Goal: Information Seeking & Learning: Check status

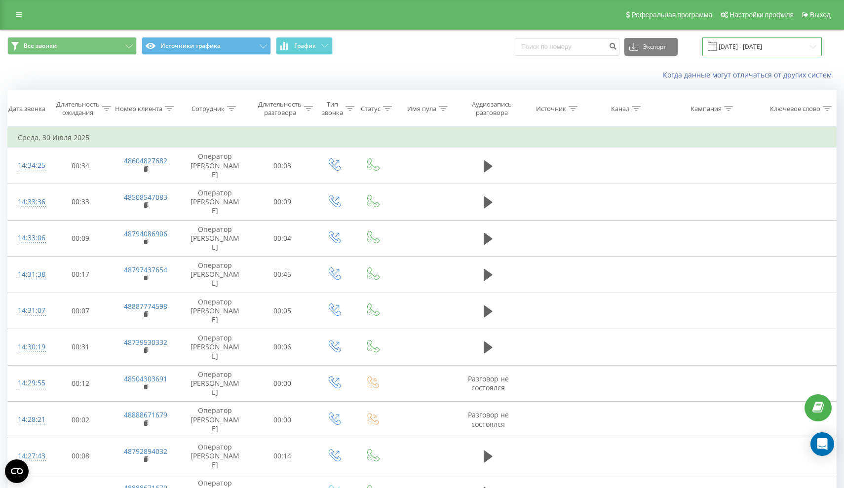
click at [761, 56] on input "[DATE] - [DATE]" at bounding box center [761, 46] width 119 height 19
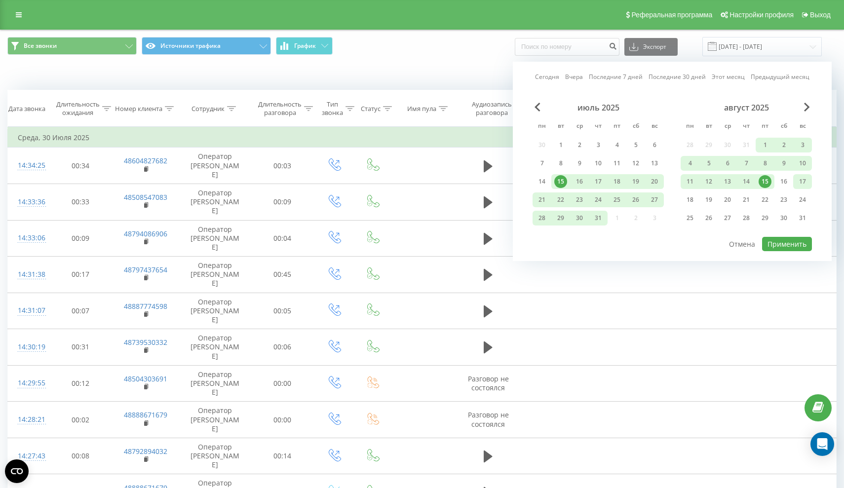
click at [795, 189] on div "17" at bounding box center [802, 181] width 19 height 15
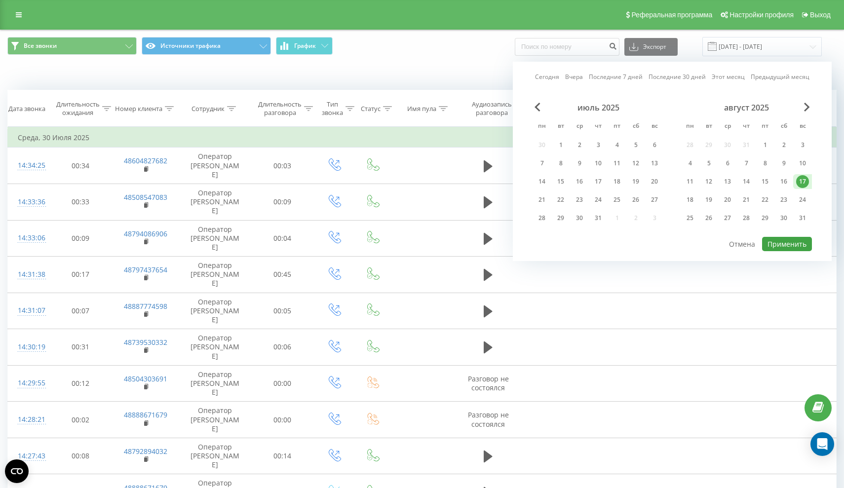
click at [784, 251] on button "Применить" at bounding box center [787, 244] width 50 height 14
type input "[DATE] - [DATE]"
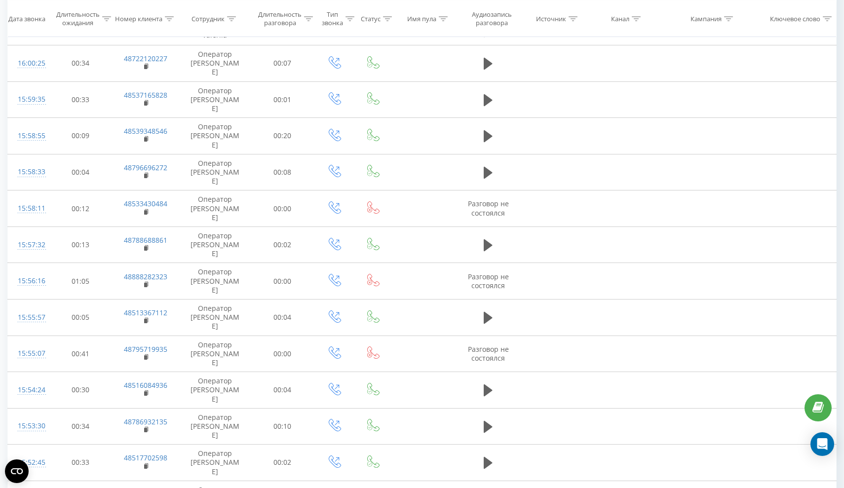
scroll to position [420, 0]
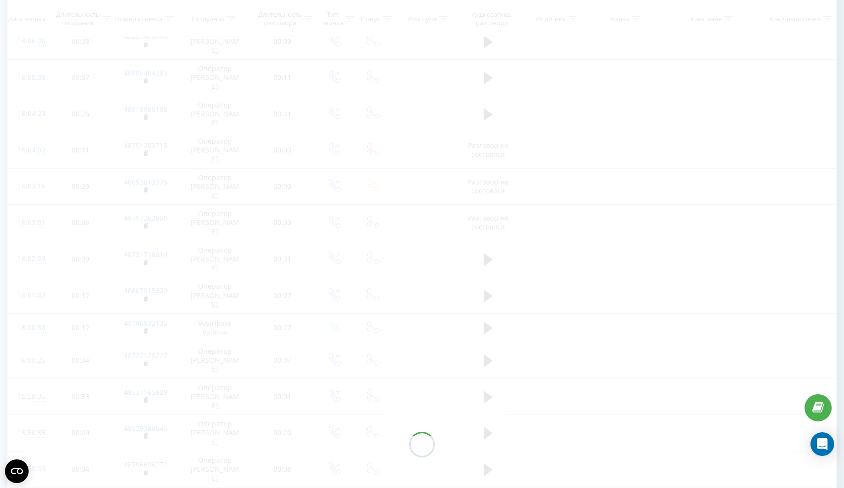
scroll to position [74, 0]
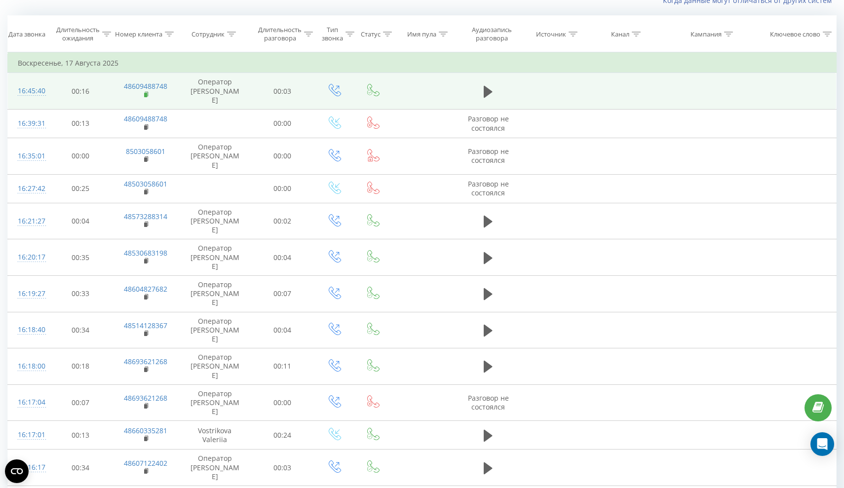
click at [147, 98] on icon at bounding box center [146, 94] width 5 height 7
click at [183, 98] on td "Оператор [PERSON_NAME]" at bounding box center [215, 91] width 72 height 37
click at [153, 91] on link "48609488748" at bounding box center [145, 85] width 43 height 9
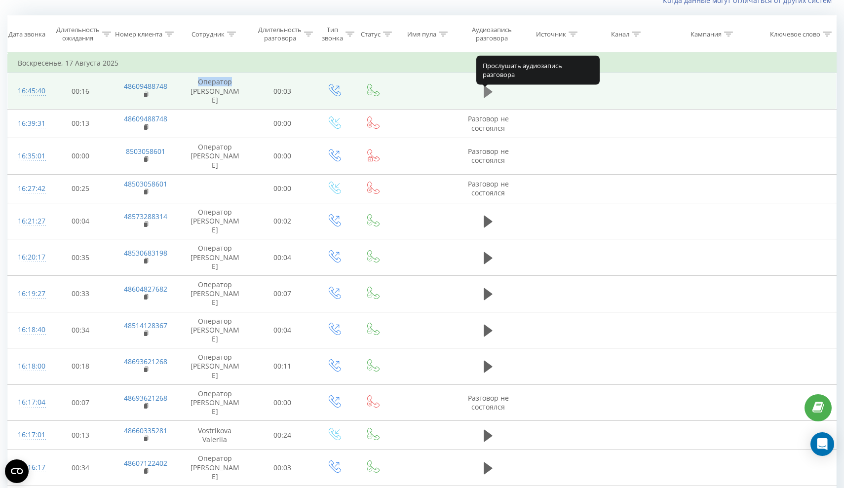
click at [487, 94] on icon at bounding box center [487, 91] width 9 height 12
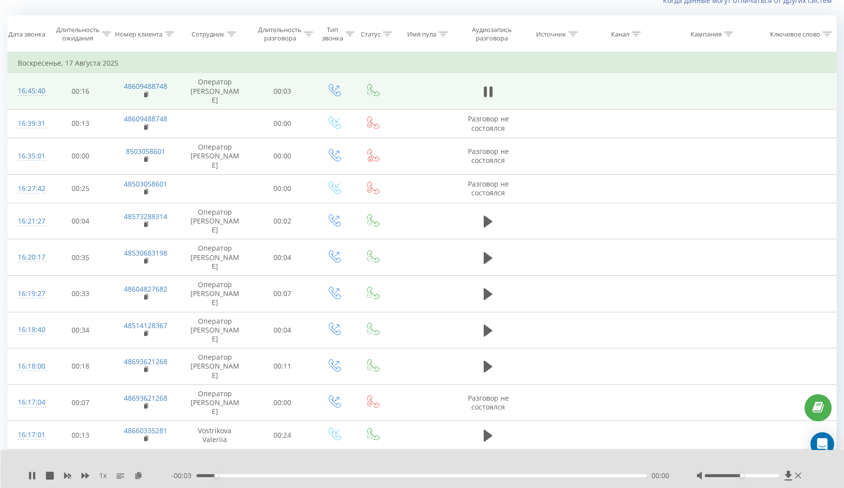
click at [26, 474] on div "1 x - 00:03 00:00 00:00" at bounding box center [422, 469] width 844 height 38
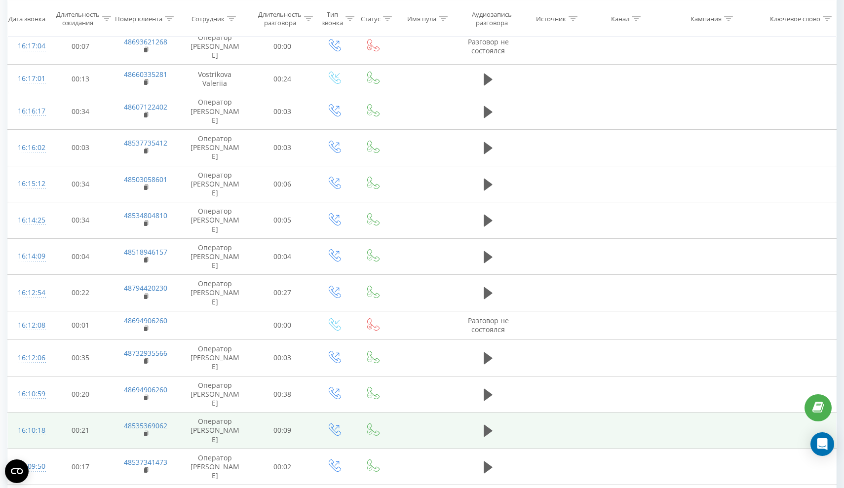
scroll to position [437, 0]
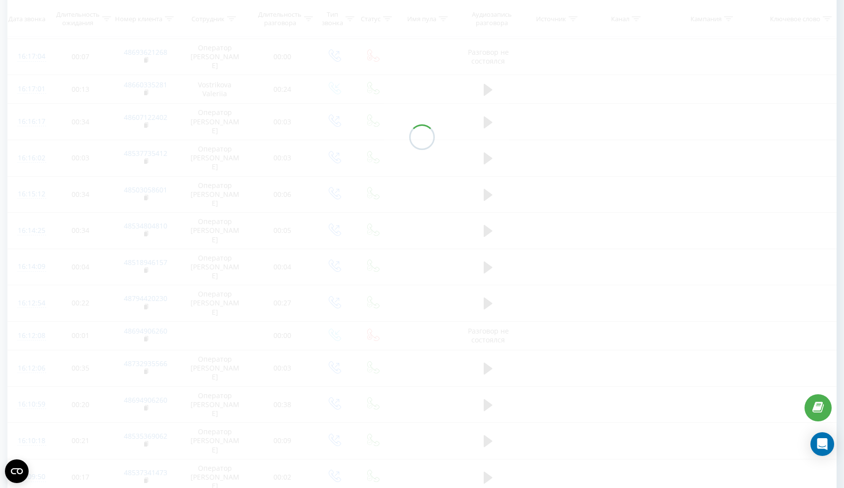
scroll to position [74, 0]
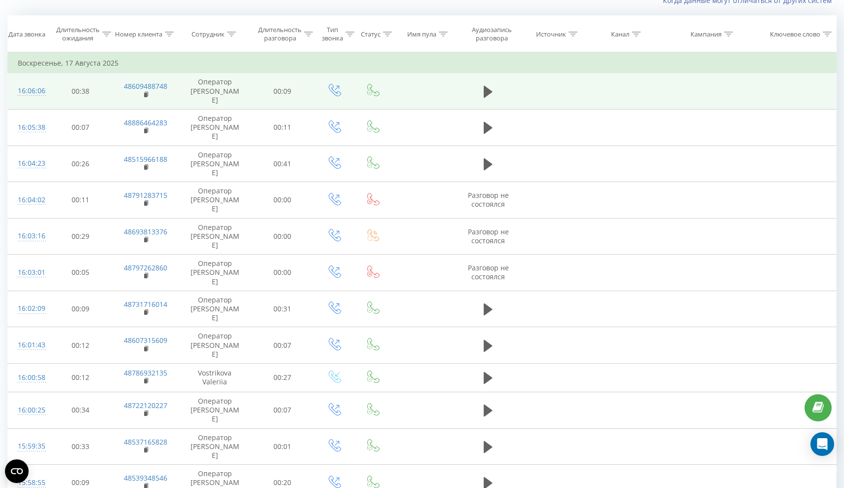
click at [225, 97] on td "Оператор [PERSON_NAME]" at bounding box center [215, 91] width 72 height 37
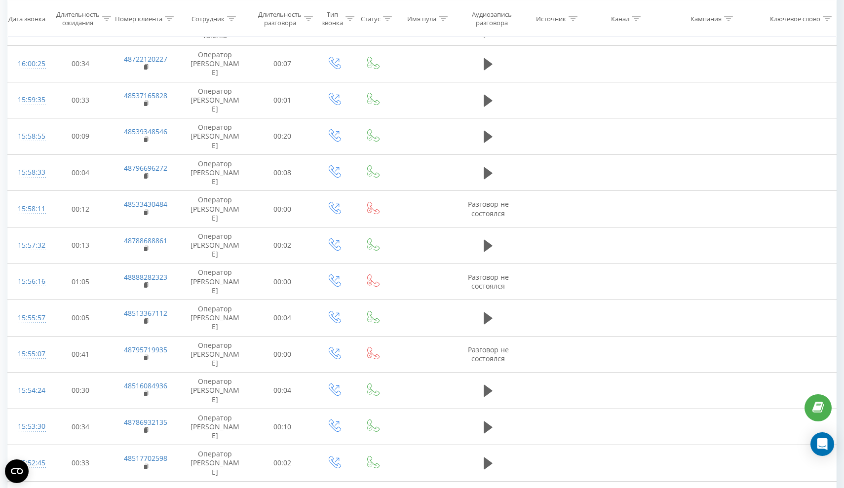
scroll to position [420, 0]
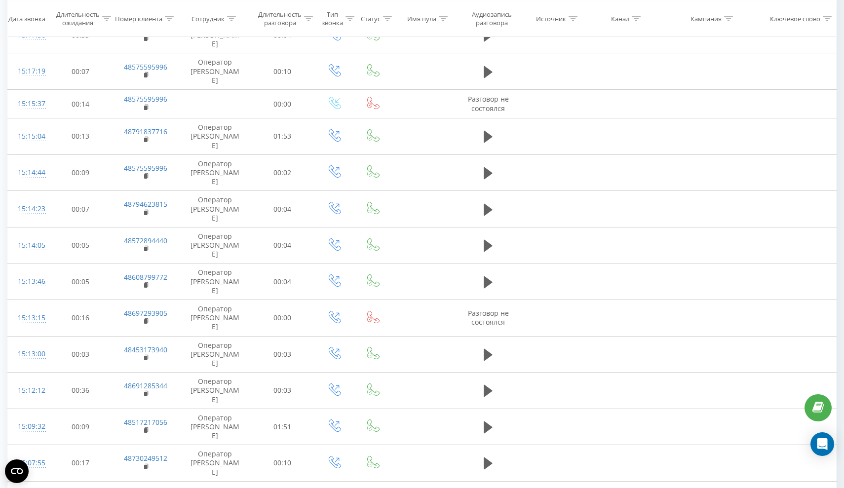
scroll to position [420, 0]
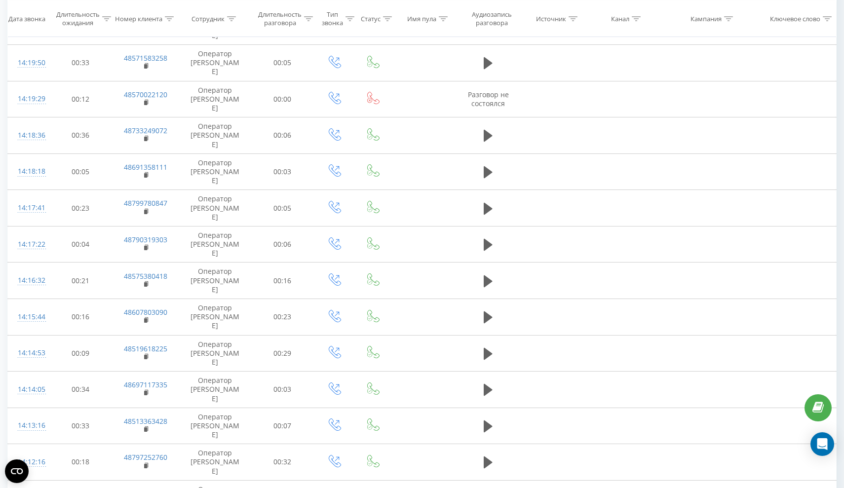
scroll to position [420, 0]
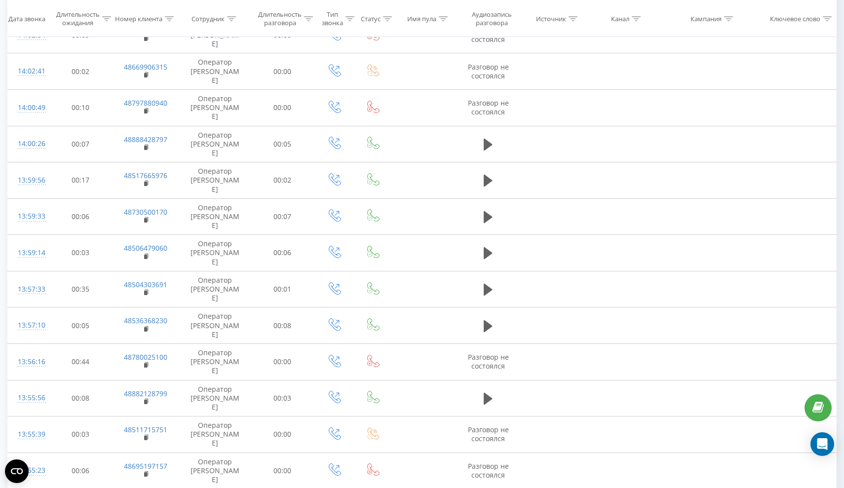
scroll to position [420, 0]
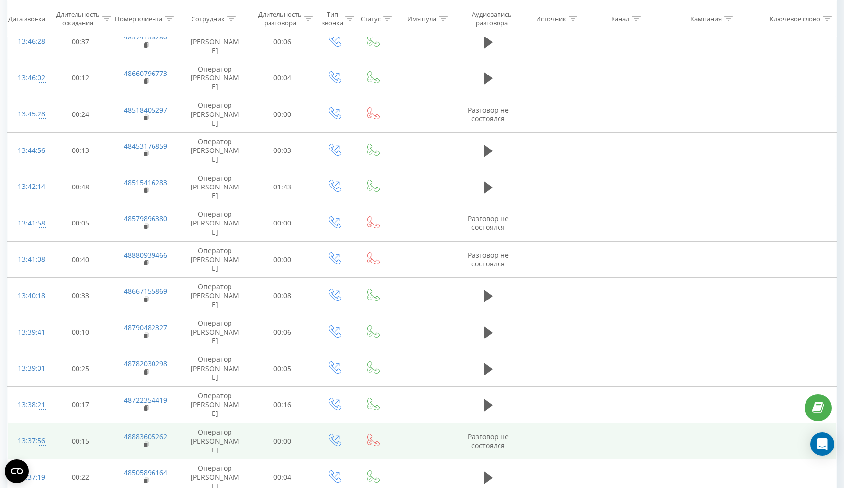
scroll to position [378, 0]
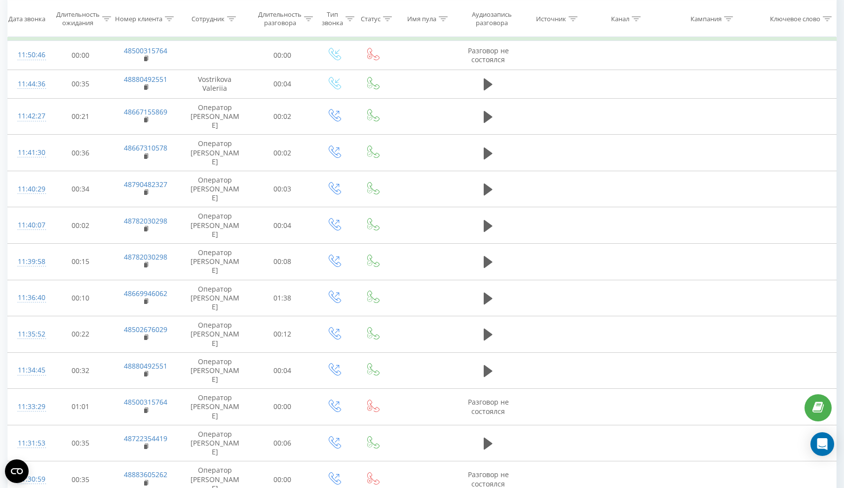
scroll to position [106, 0]
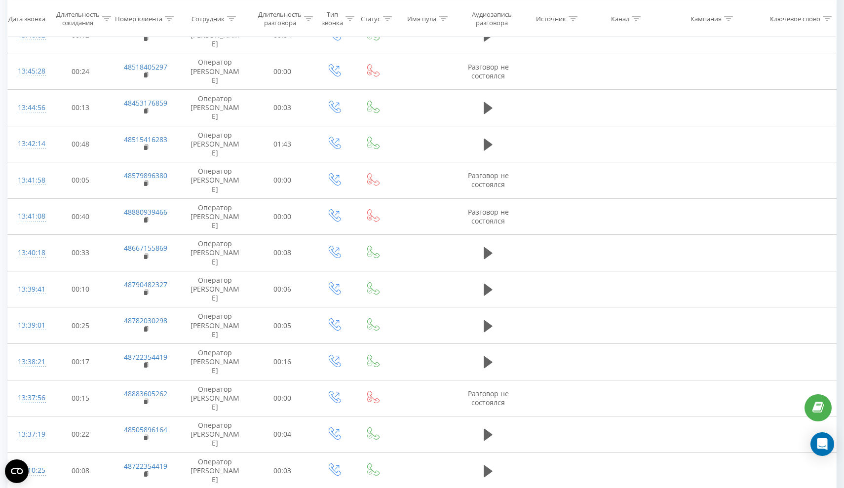
scroll to position [420, 0]
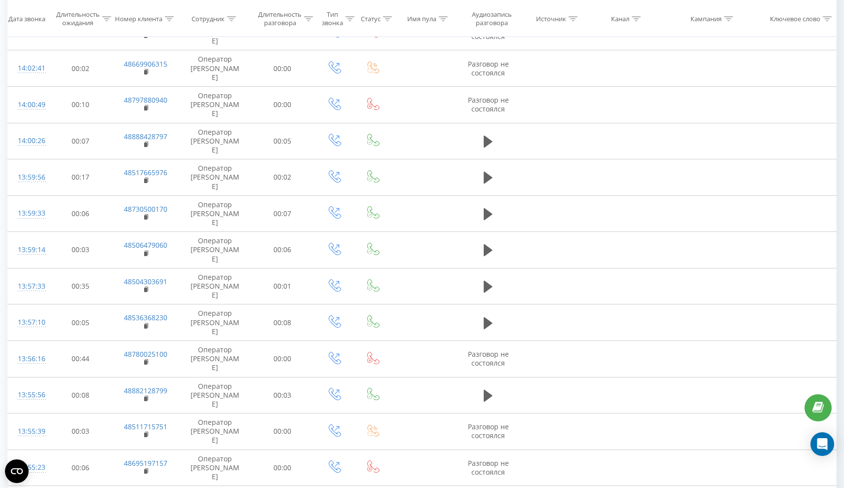
scroll to position [420, 0]
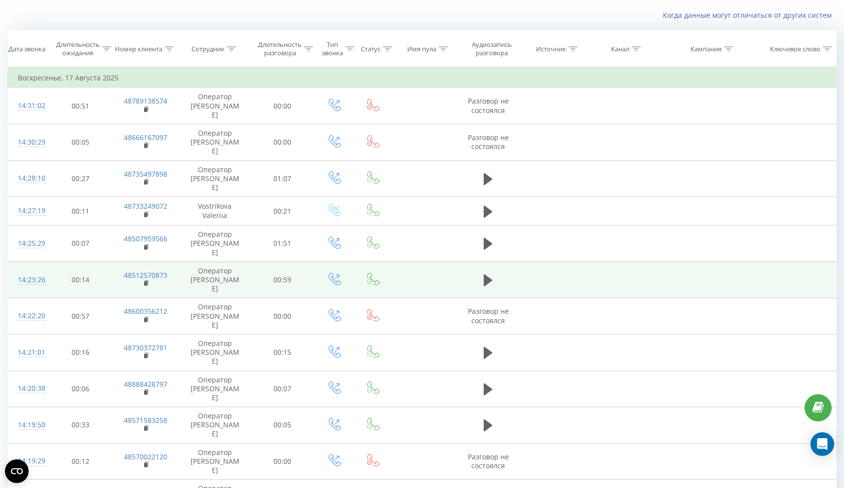
scroll to position [56, 0]
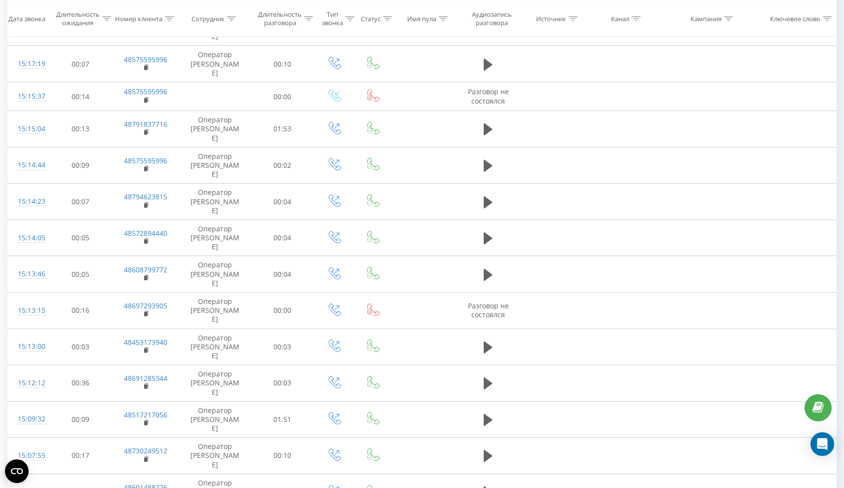
scroll to position [420, 0]
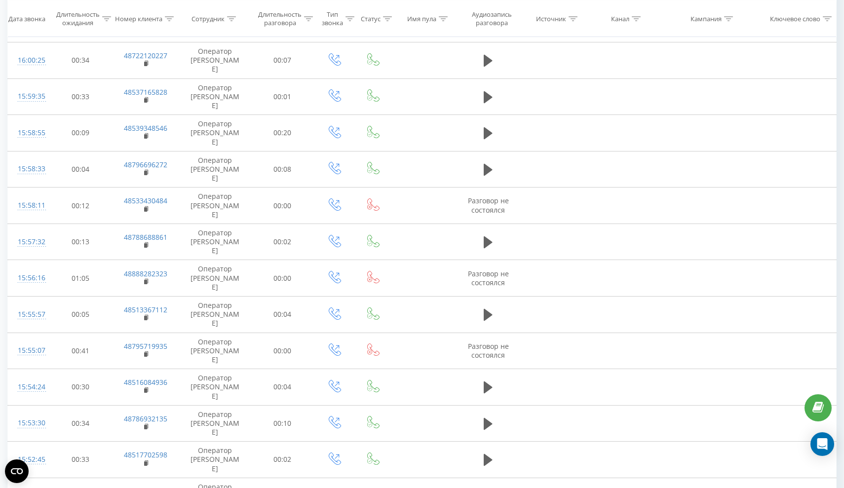
scroll to position [420, 0]
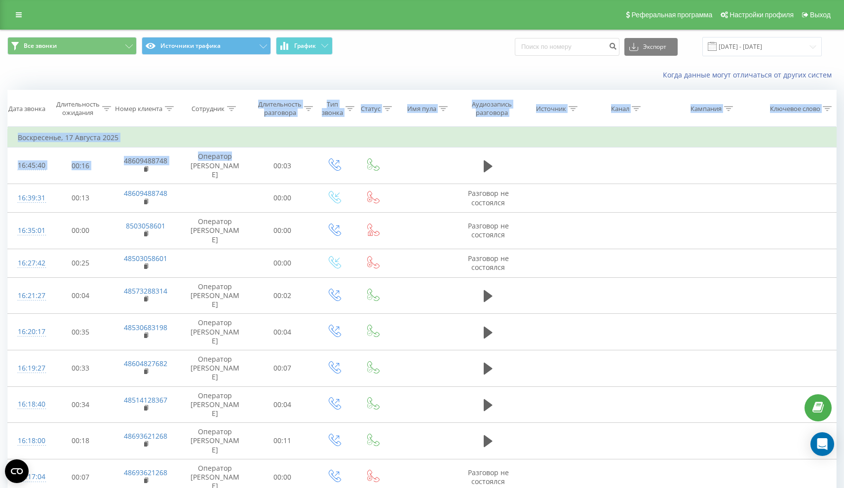
drag, startPoint x: 224, startPoint y: 166, endPoint x: 242, endPoint y: 131, distance: 39.0
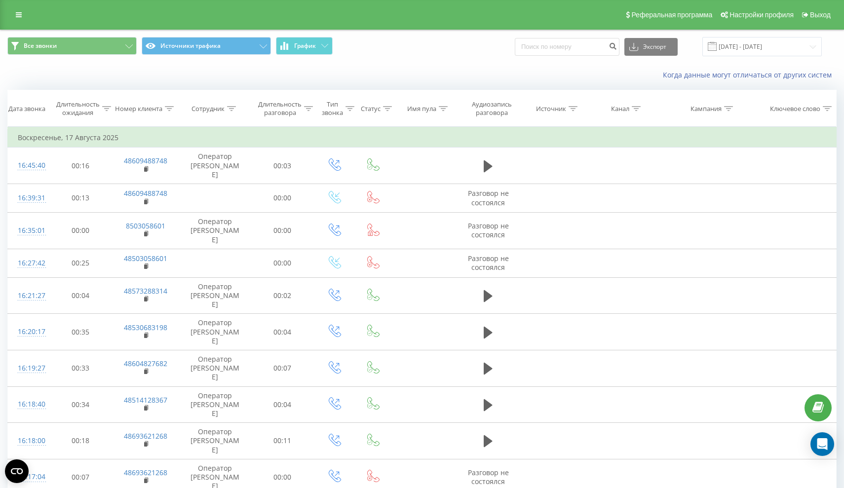
click at [239, 127] on th "Сотрудник" at bounding box center [215, 108] width 72 height 37
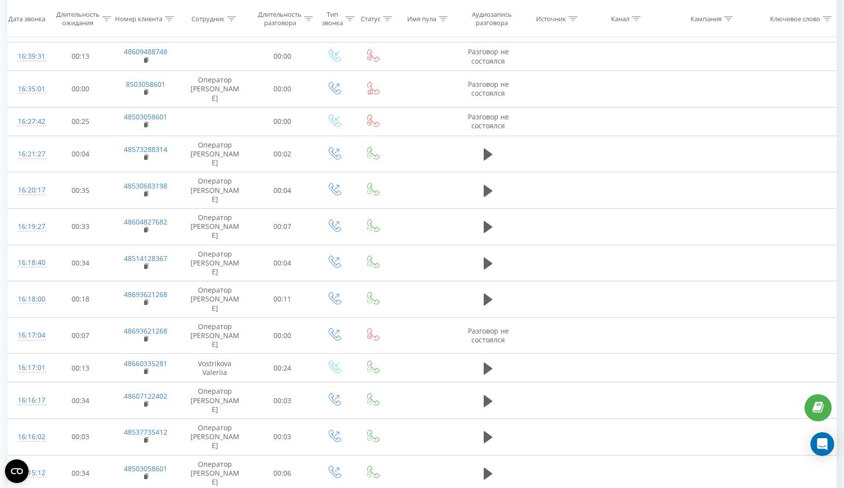
scroll to position [144, 0]
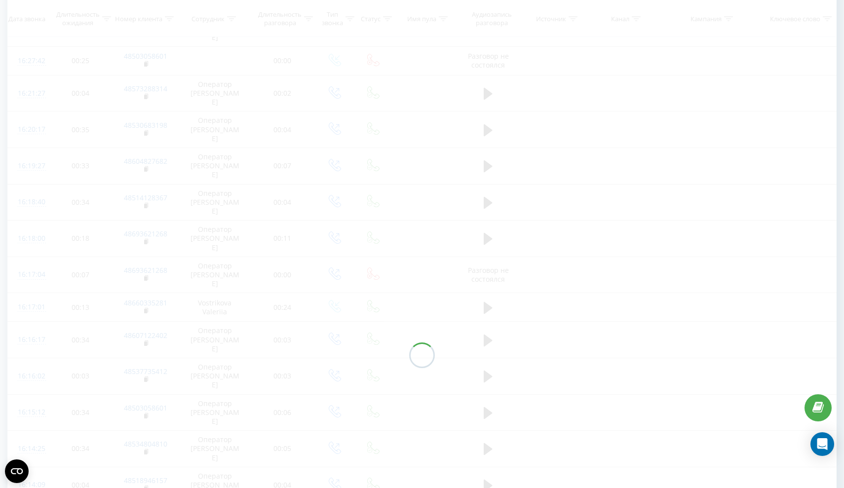
scroll to position [74, 0]
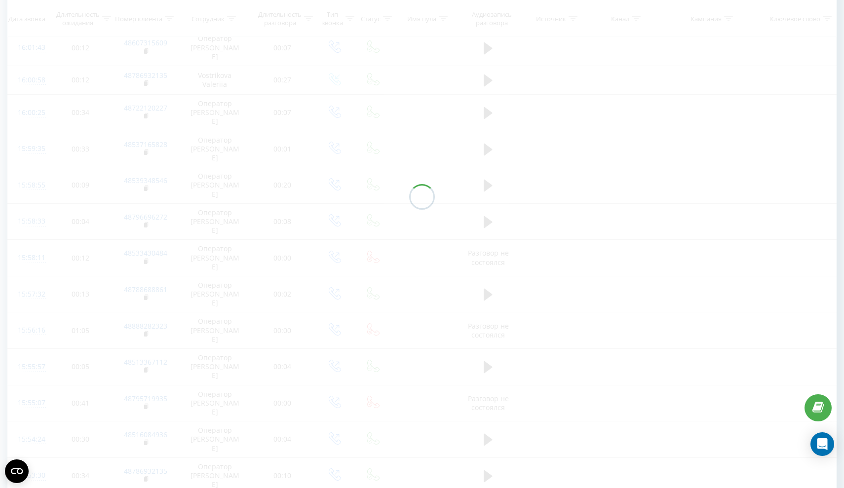
scroll to position [74, 0]
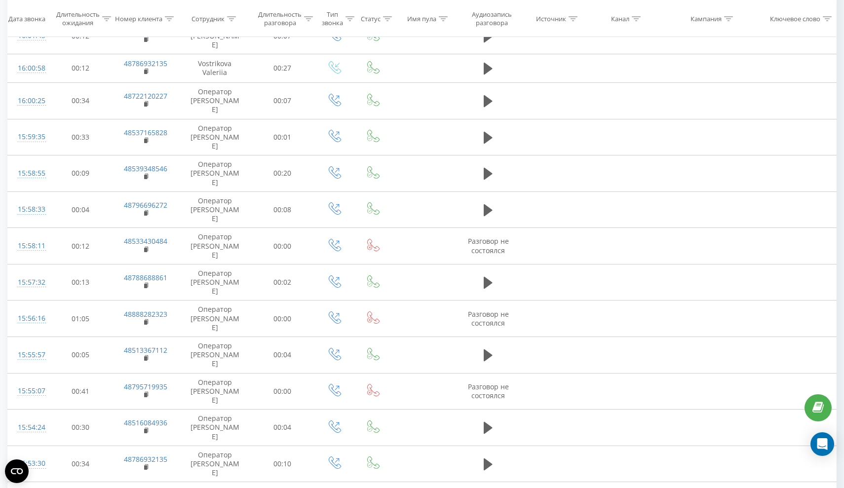
scroll to position [386, 0]
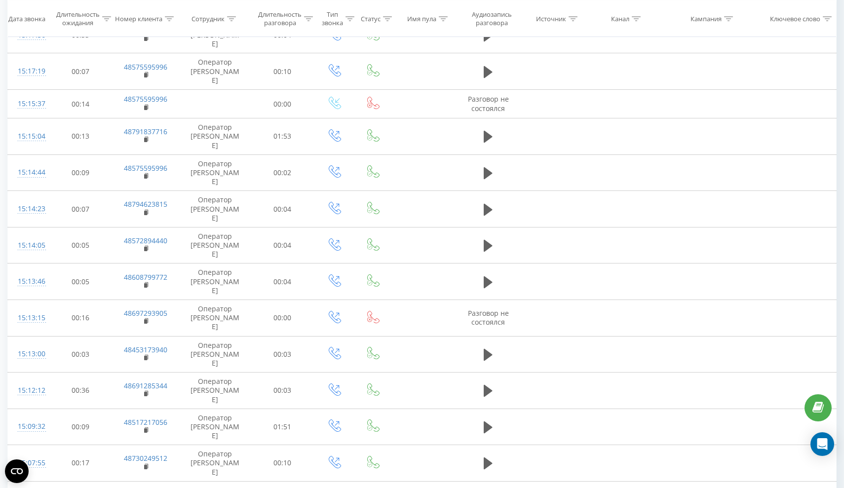
scroll to position [420, 0]
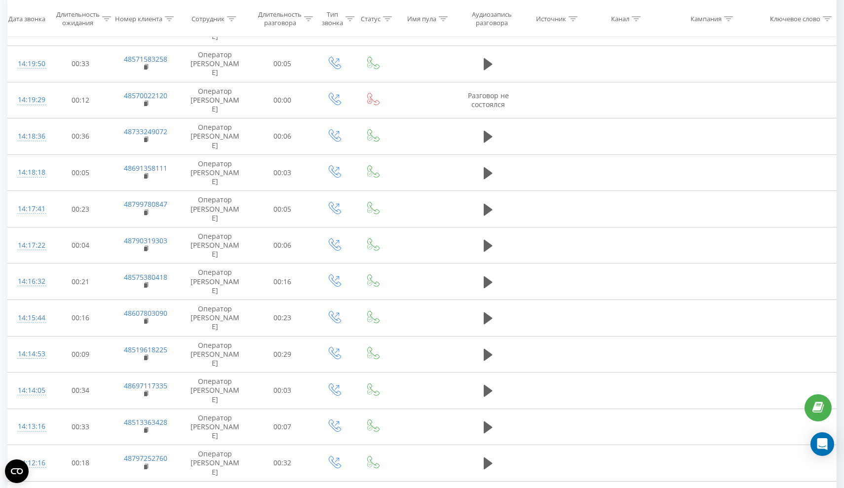
scroll to position [420, 0]
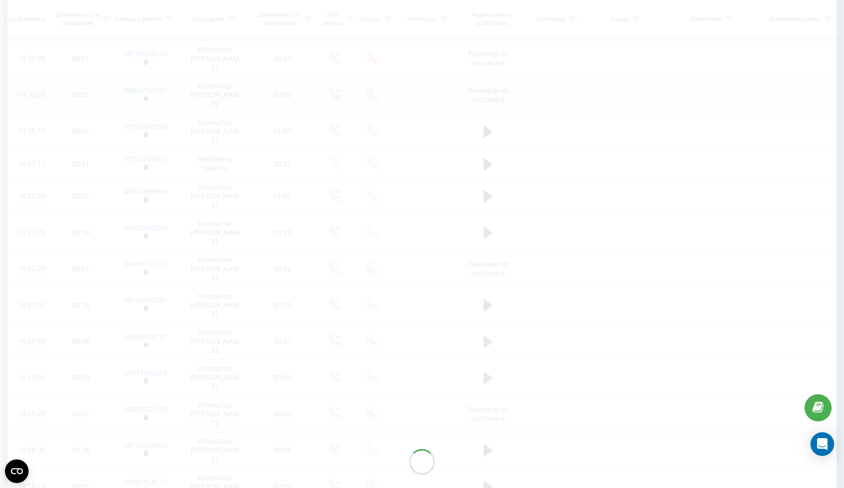
scroll to position [74, 0]
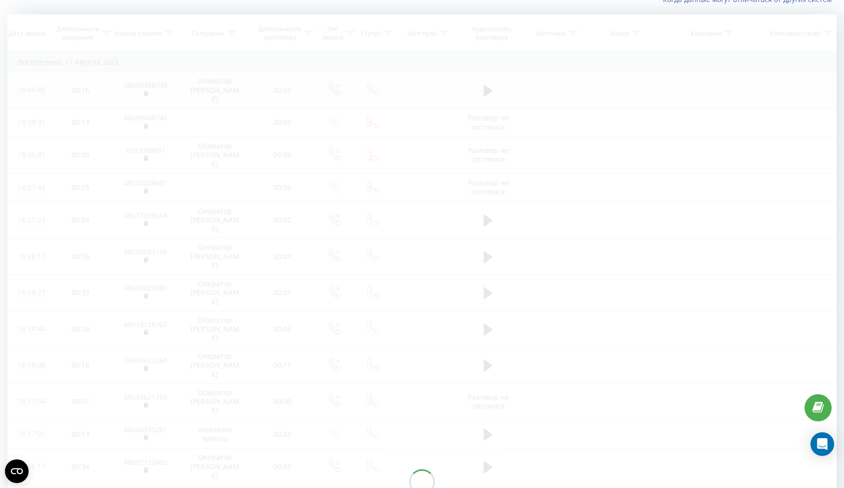
scroll to position [74, 0]
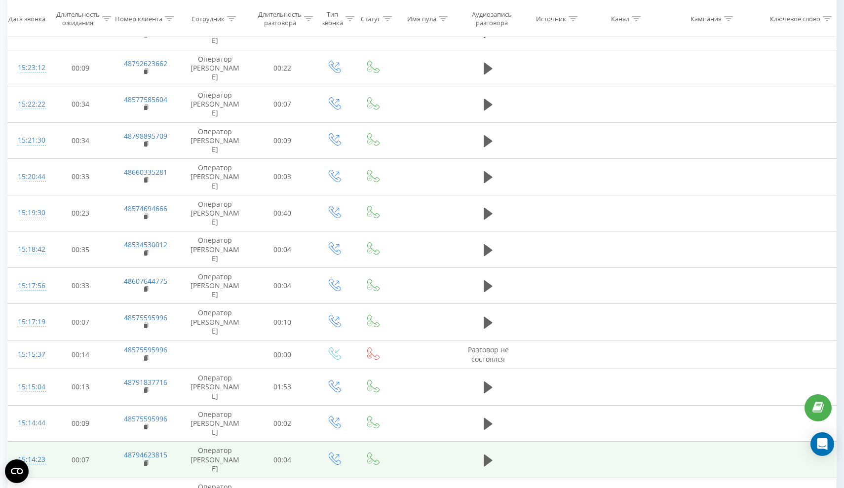
scroll to position [190, 0]
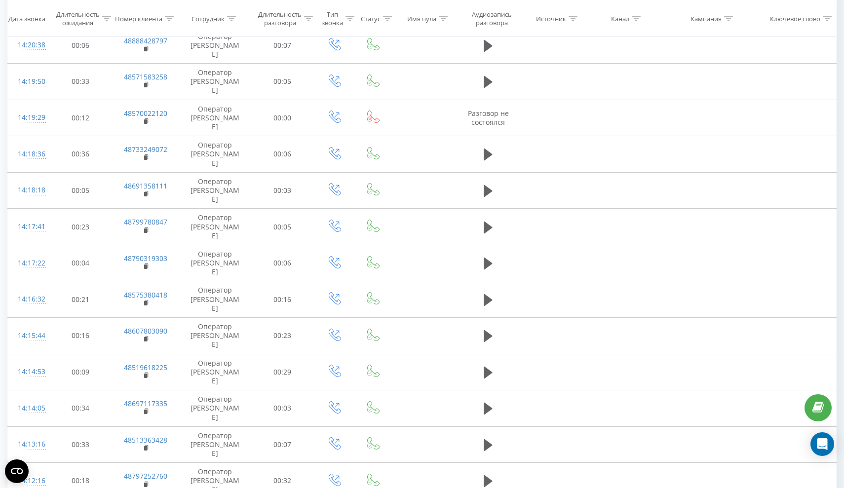
scroll to position [411, 0]
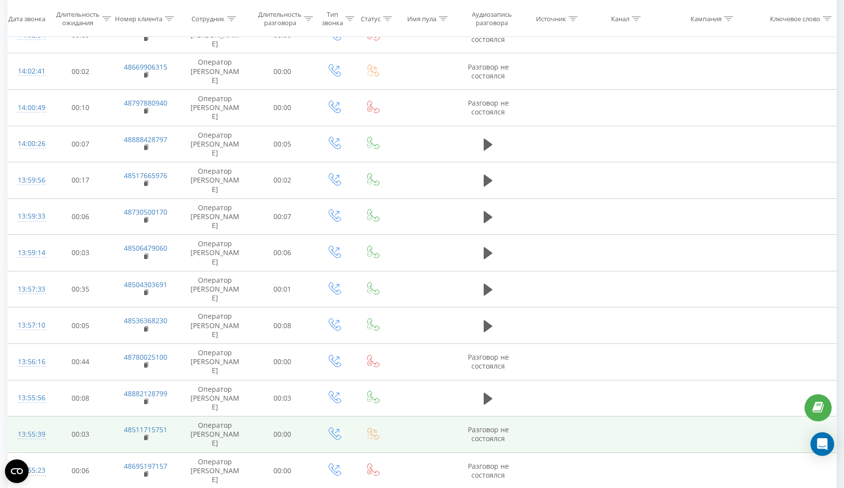
scroll to position [420, 0]
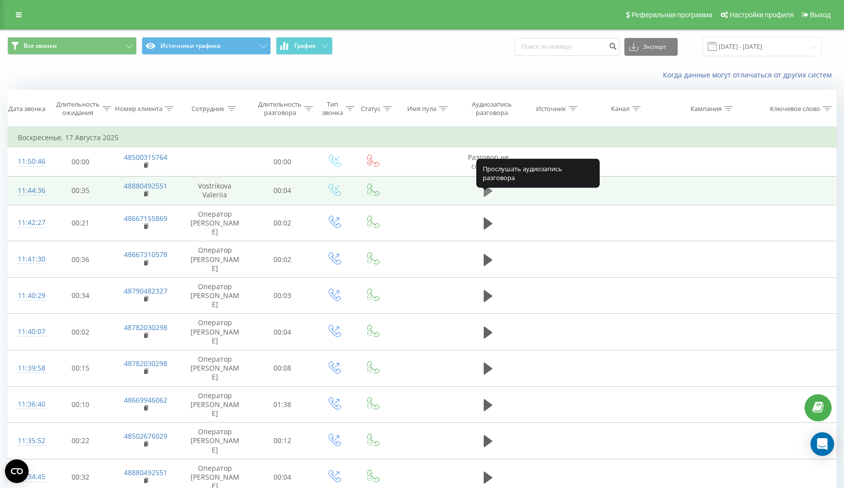
click at [489, 197] on icon at bounding box center [487, 191] width 9 height 12
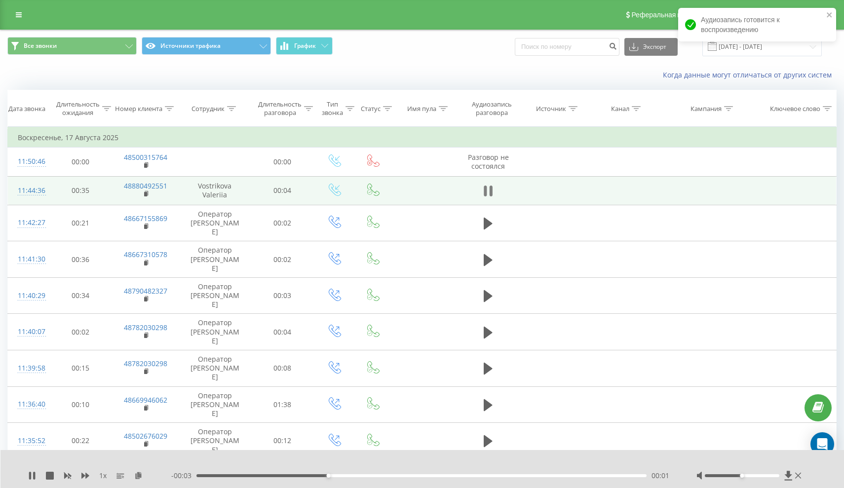
click at [488, 198] on icon at bounding box center [487, 191] width 9 height 14
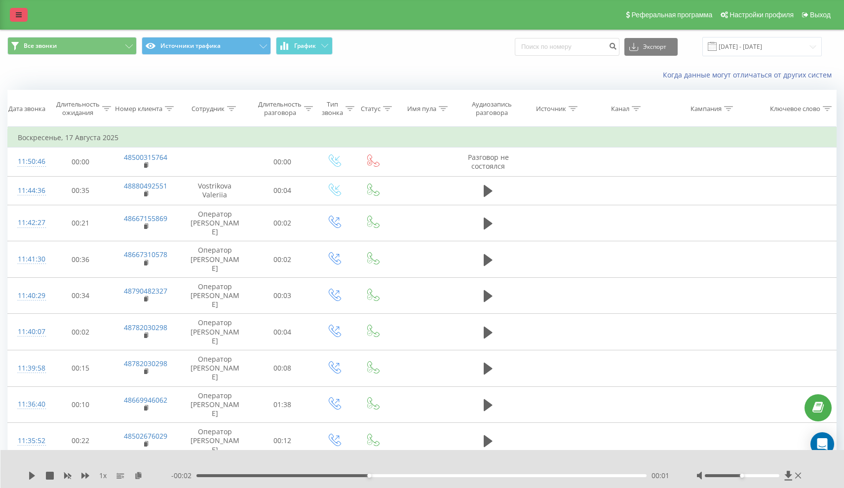
click at [24, 19] on link at bounding box center [19, 15] width 18 height 14
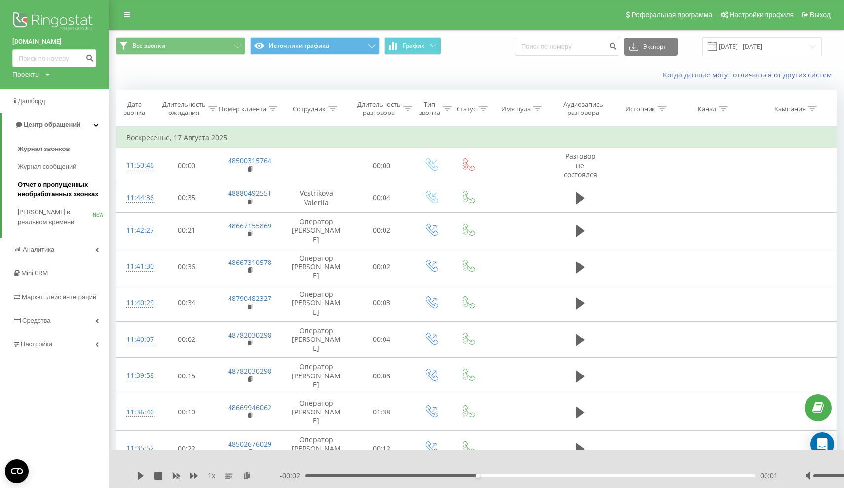
click at [52, 192] on span "Отчет о пропущенных необработанных звонках" at bounding box center [61, 190] width 86 height 20
